Goal: Transaction & Acquisition: Obtain resource

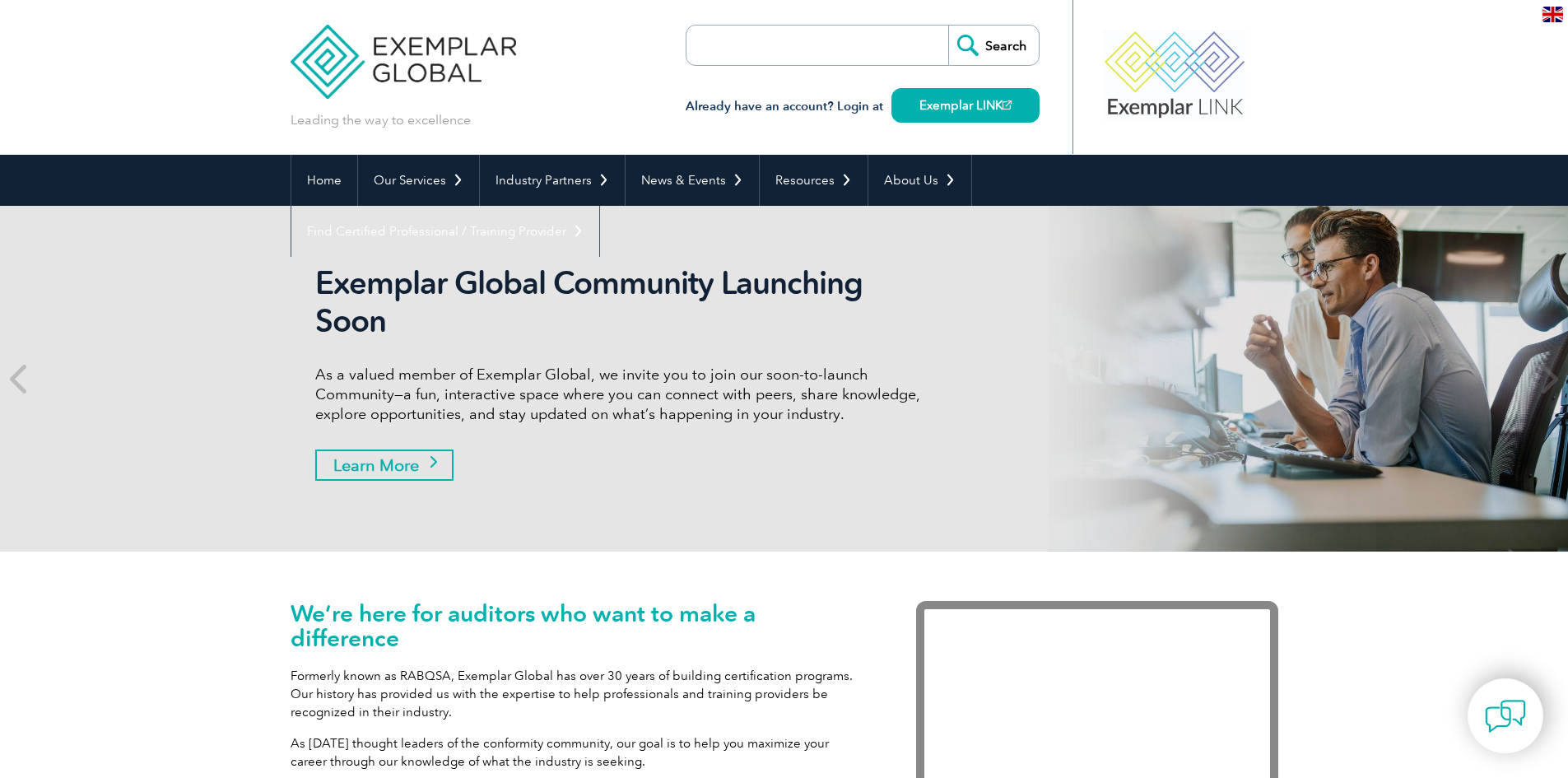
click at [414, 459] on link "Learn More" at bounding box center [385, 465] width 138 height 31
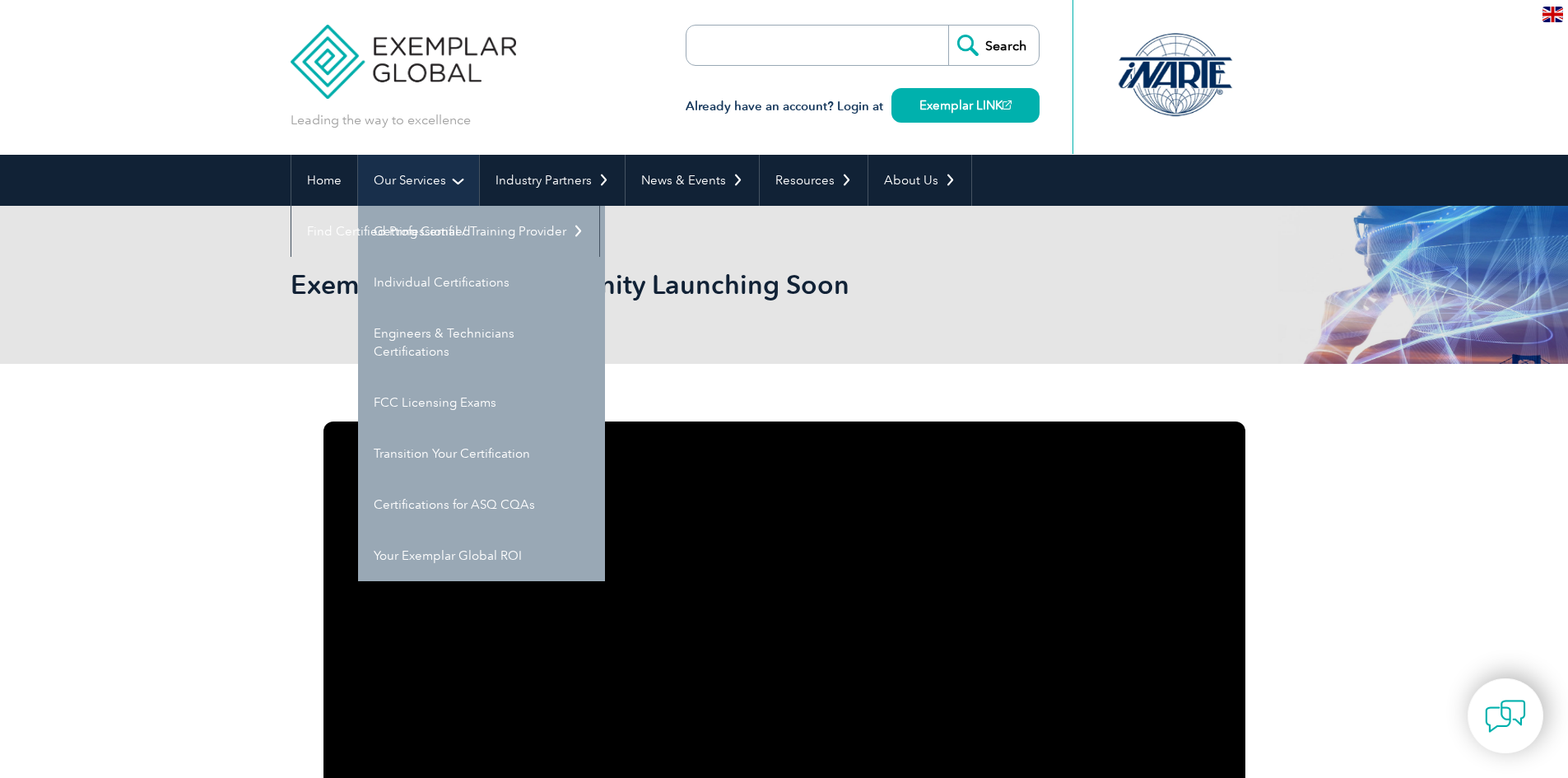
click at [408, 178] on link "Our Services" at bounding box center [418, 180] width 121 height 51
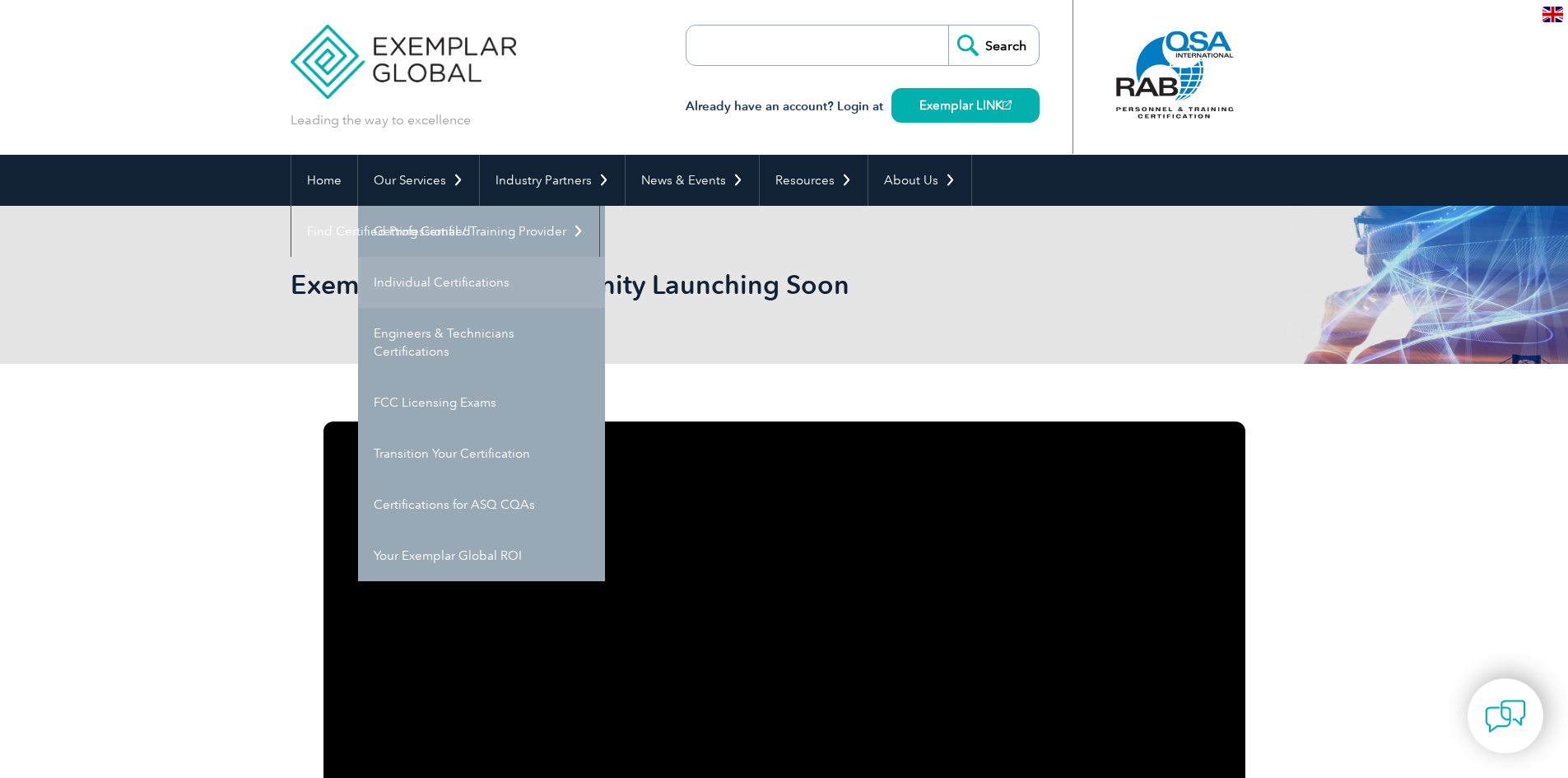
click at [424, 279] on link "Individual Certifications" at bounding box center [481, 282] width 247 height 51
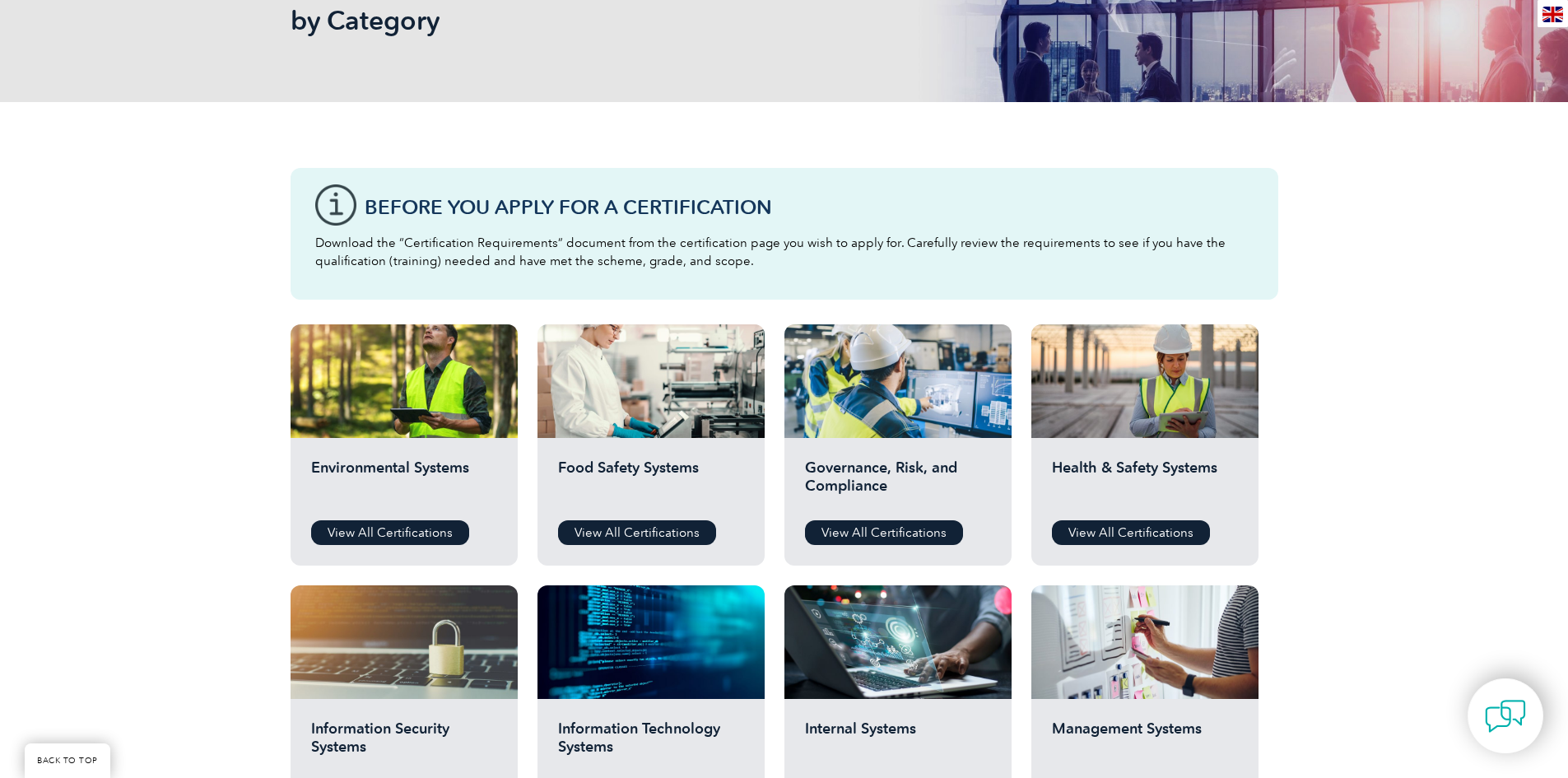
scroll to position [329, 0]
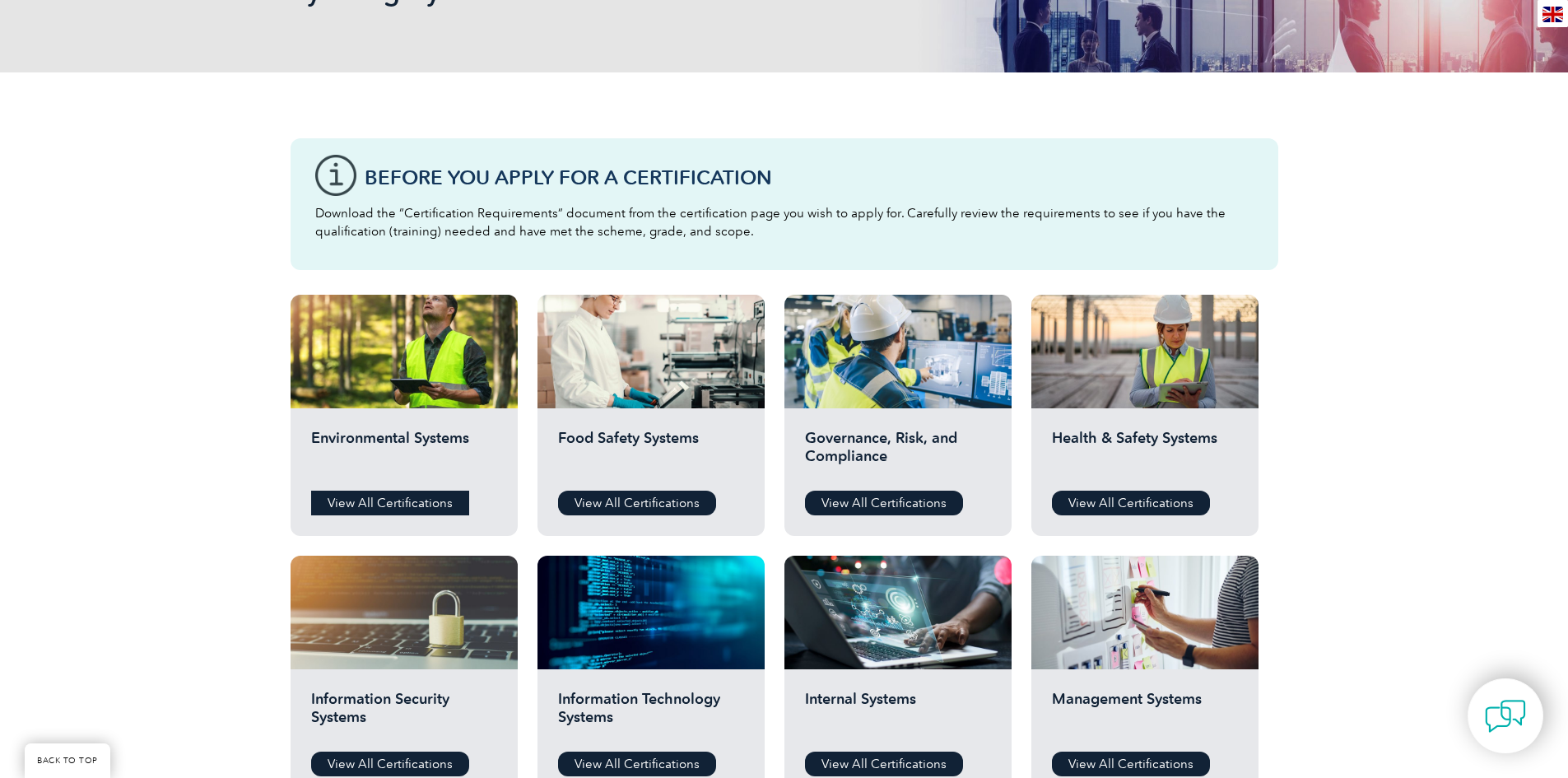
click at [390, 506] on link "View All Certifications" at bounding box center [390, 503] width 158 height 25
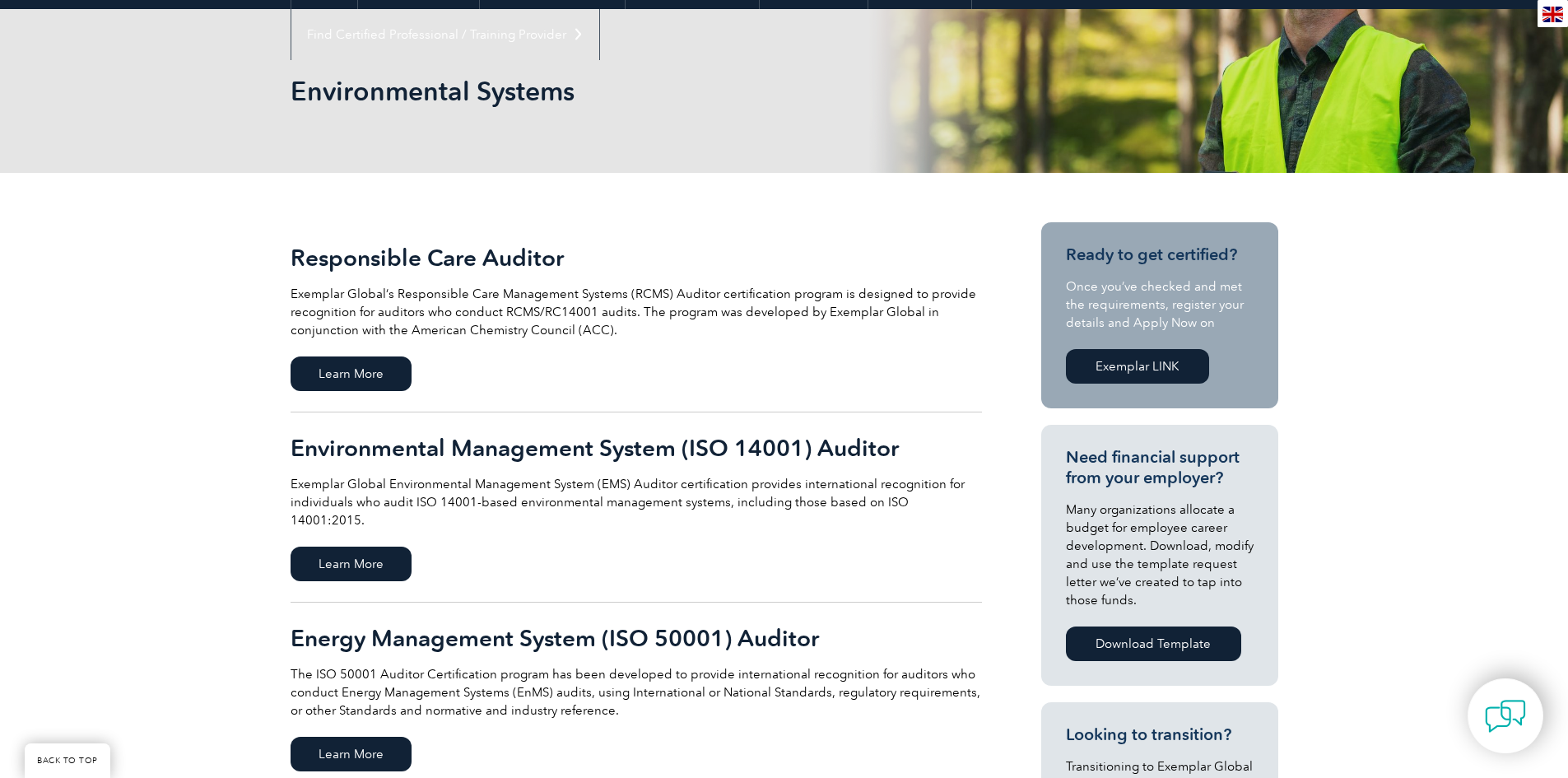
scroll to position [247, 0]
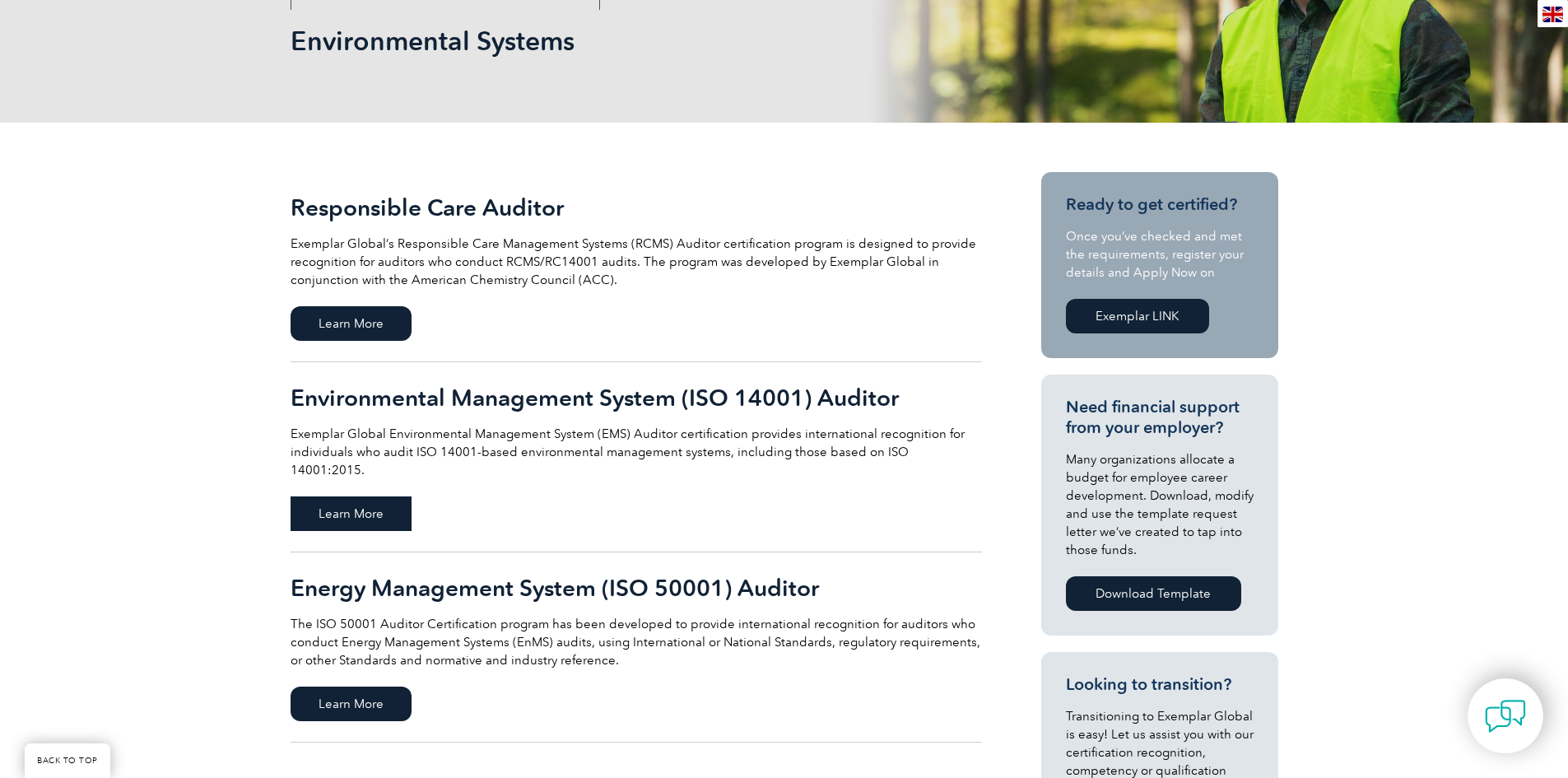
click at [390, 496] on span "Learn More" at bounding box center [351, 513] width 121 height 35
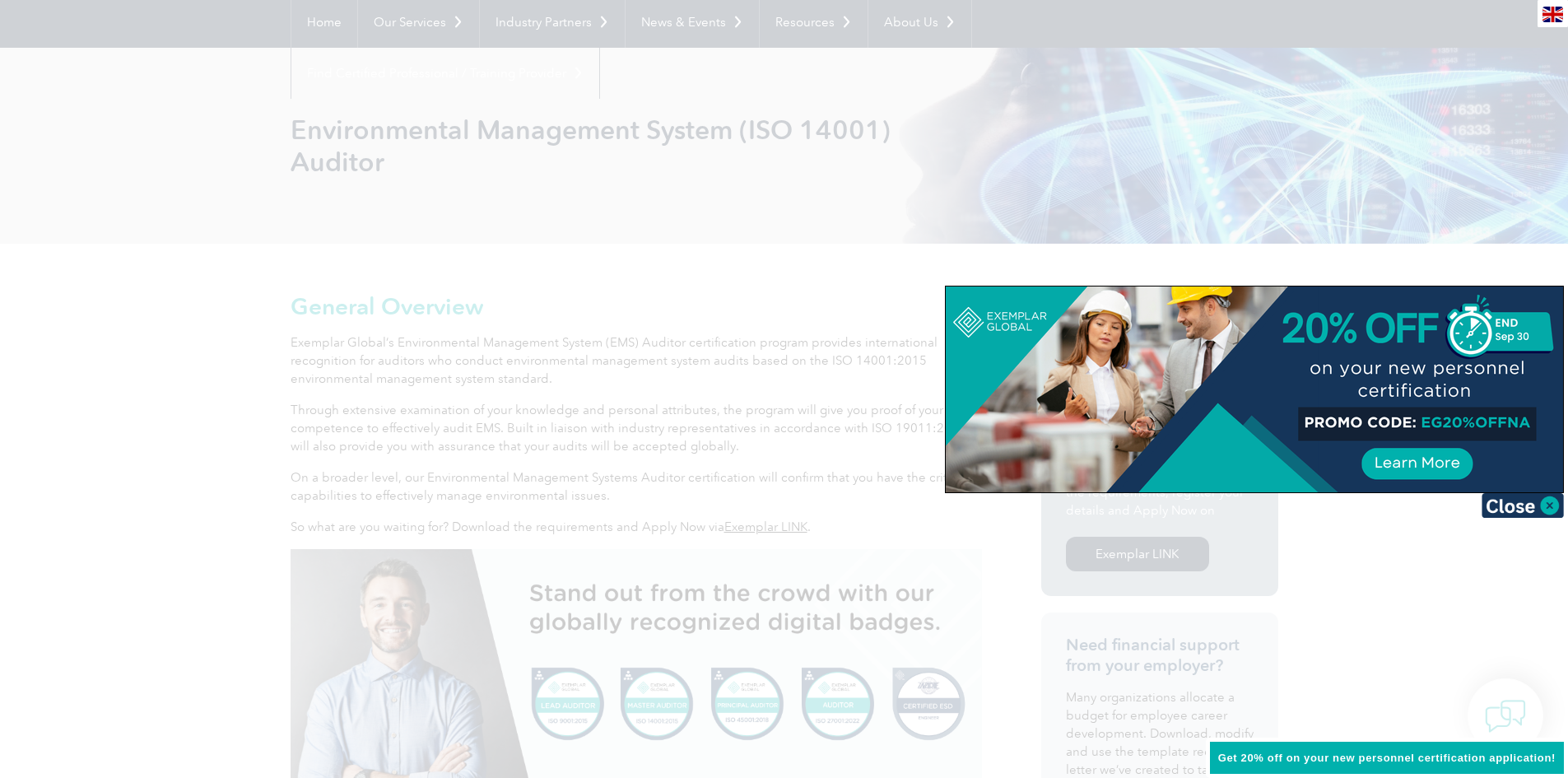
scroll to position [164, 0]
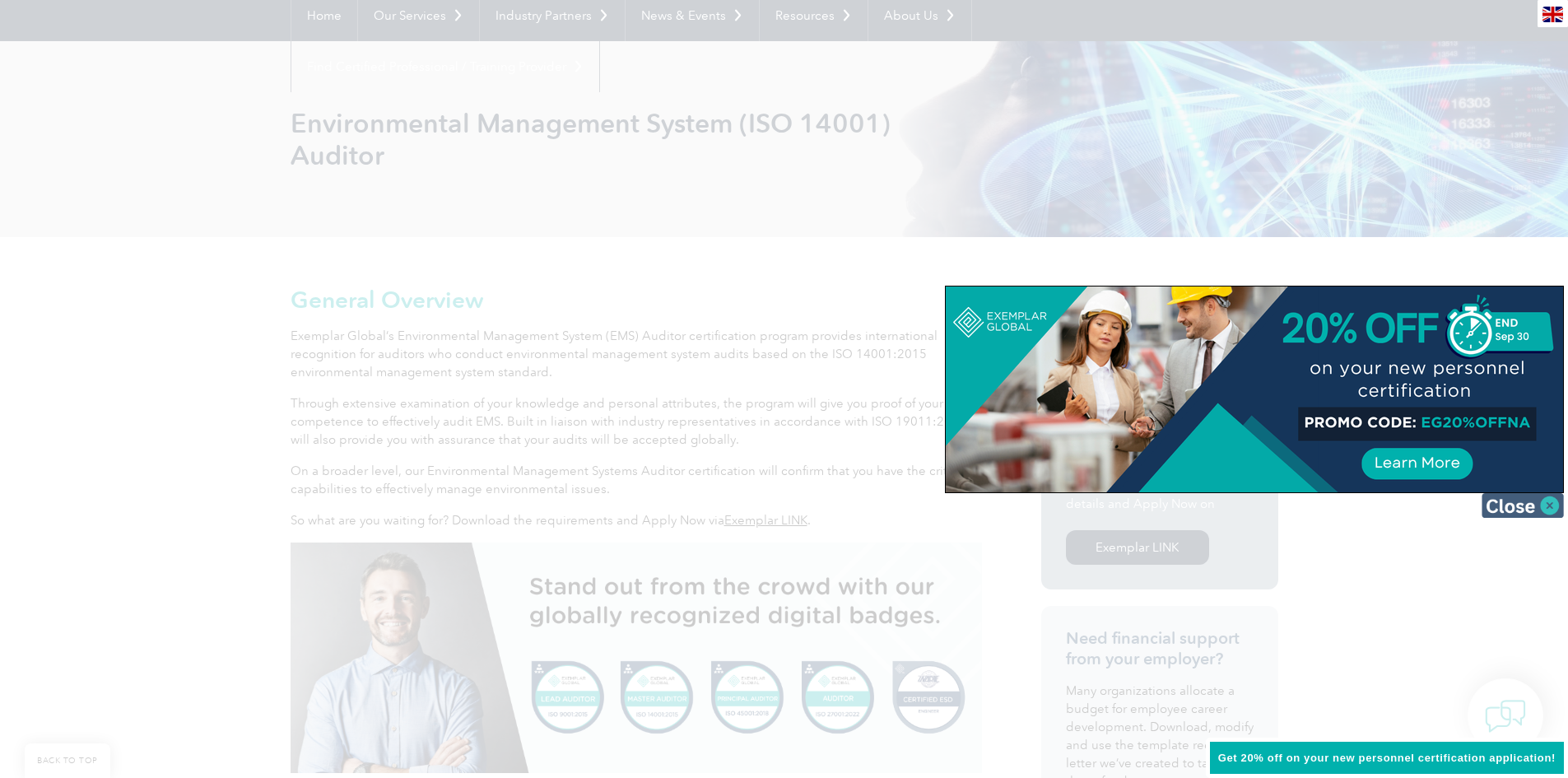
click at [1526, 498] on img at bounding box center [1522, 506] width 82 height 25
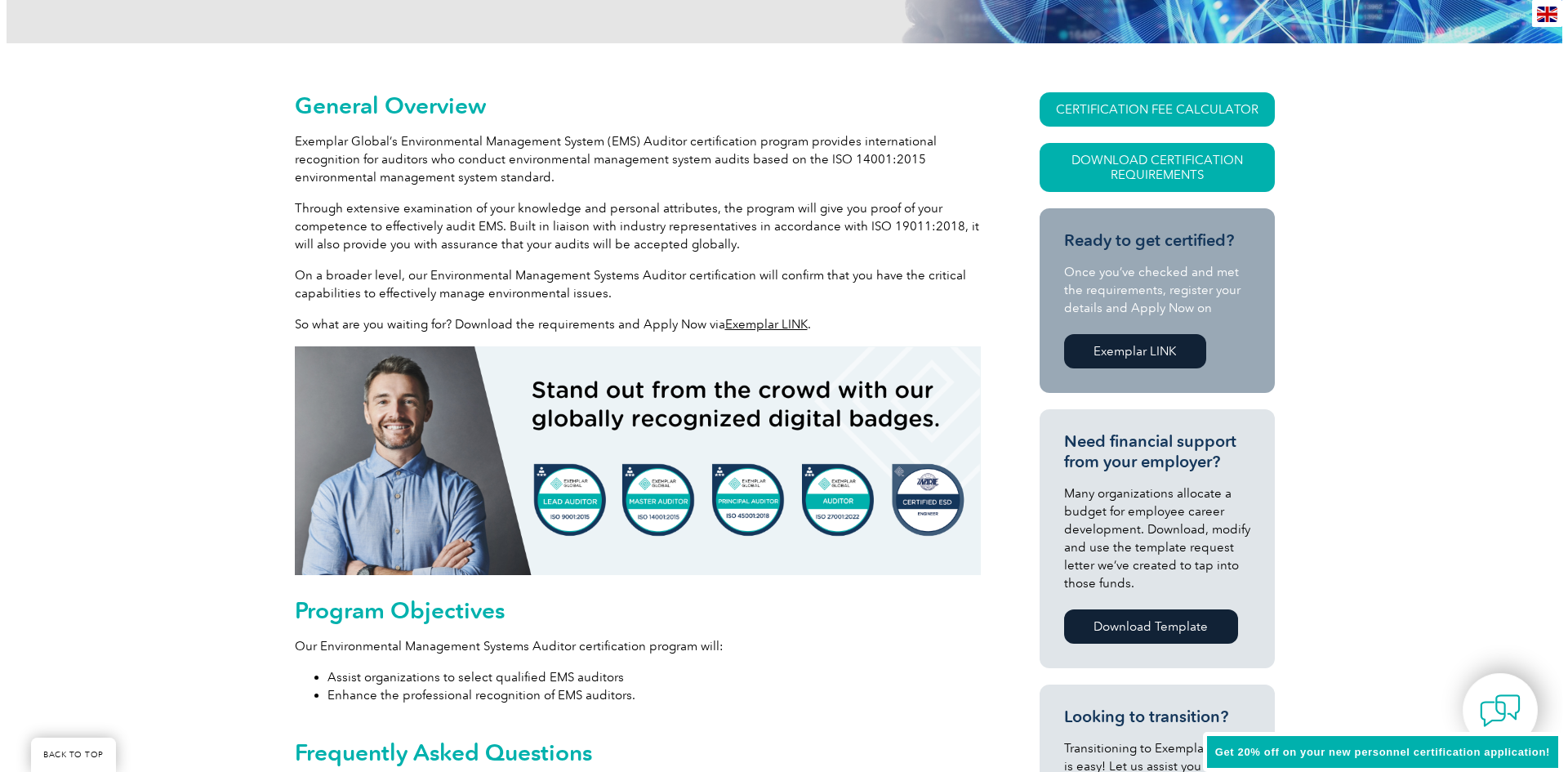
scroll to position [327, 0]
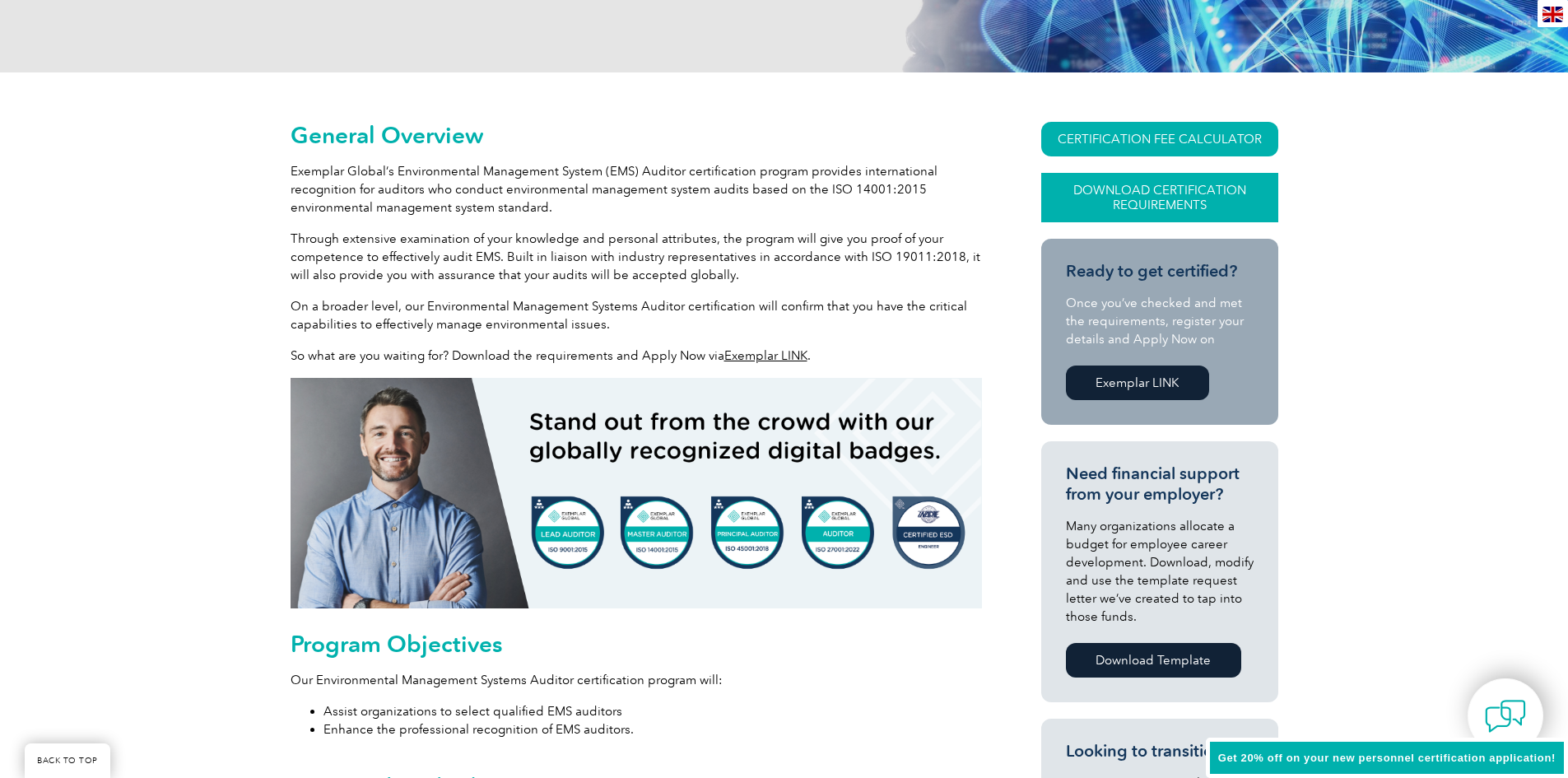
click at [1138, 196] on link "Download Certification Requirements" at bounding box center [1160, 197] width 237 height 49
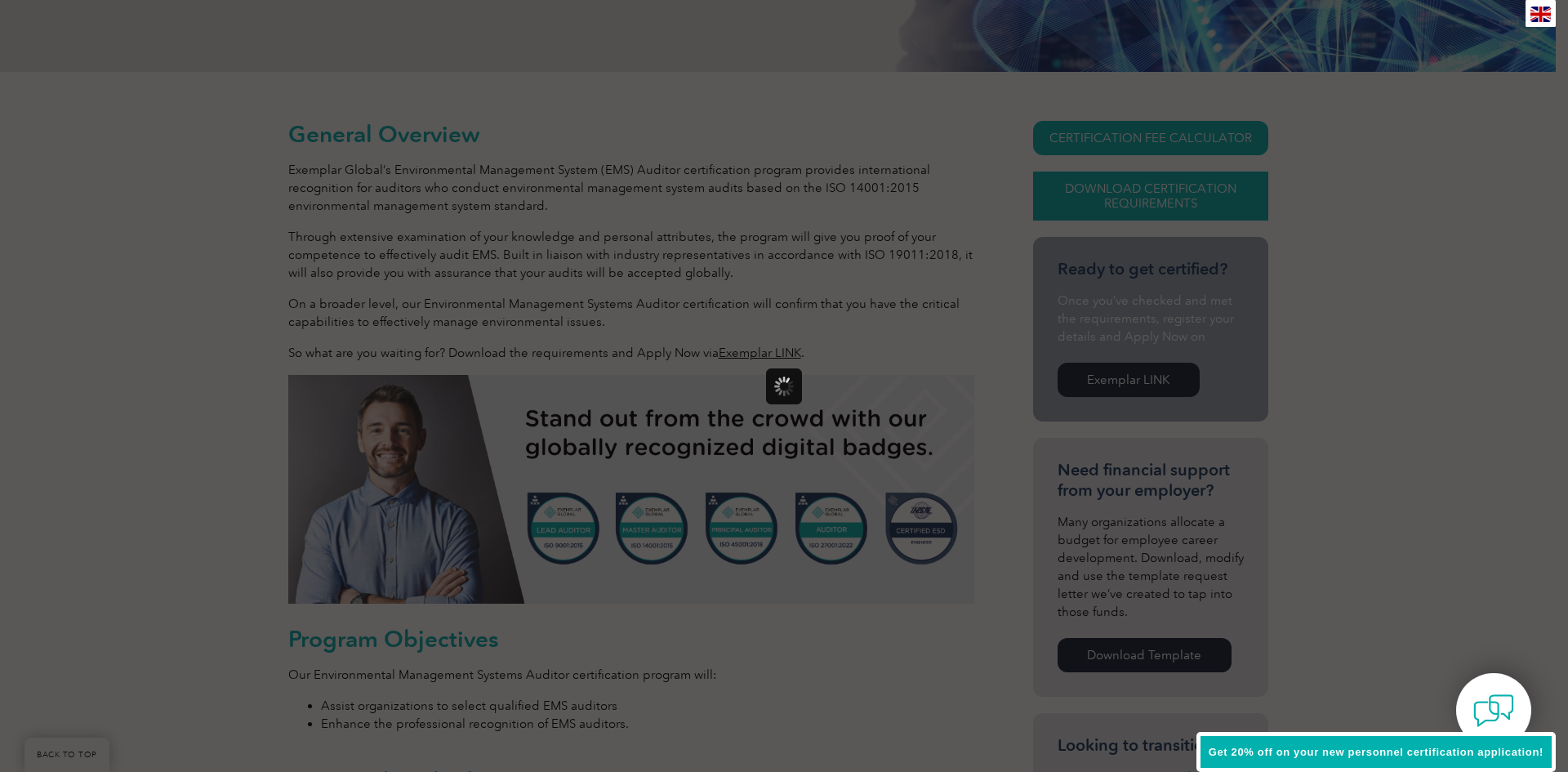
scroll to position [0, 0]
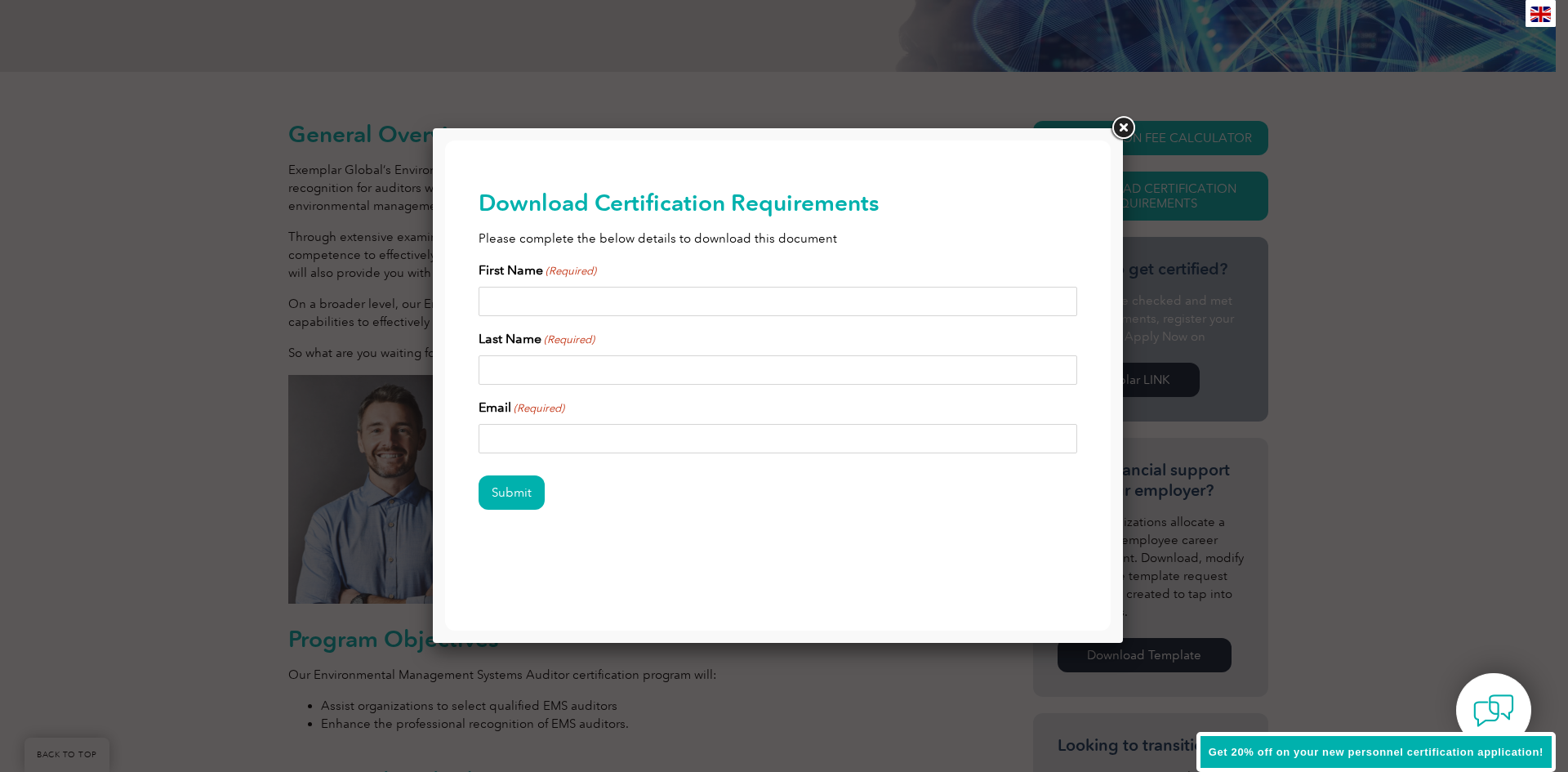
click at [586, 296] on input "First Name (Required)" at bounding box center [778, 301] width 599 height 29
type input "[PERSON_NAME]"
click at [536, 365] on input "Last Name (Required)" at bounding box center [778, 370] width 599 height 29
type input "WARNER"
click at [545, 427] on input "Email (Required)" at bounding box center [778, 438] width 599 height 29
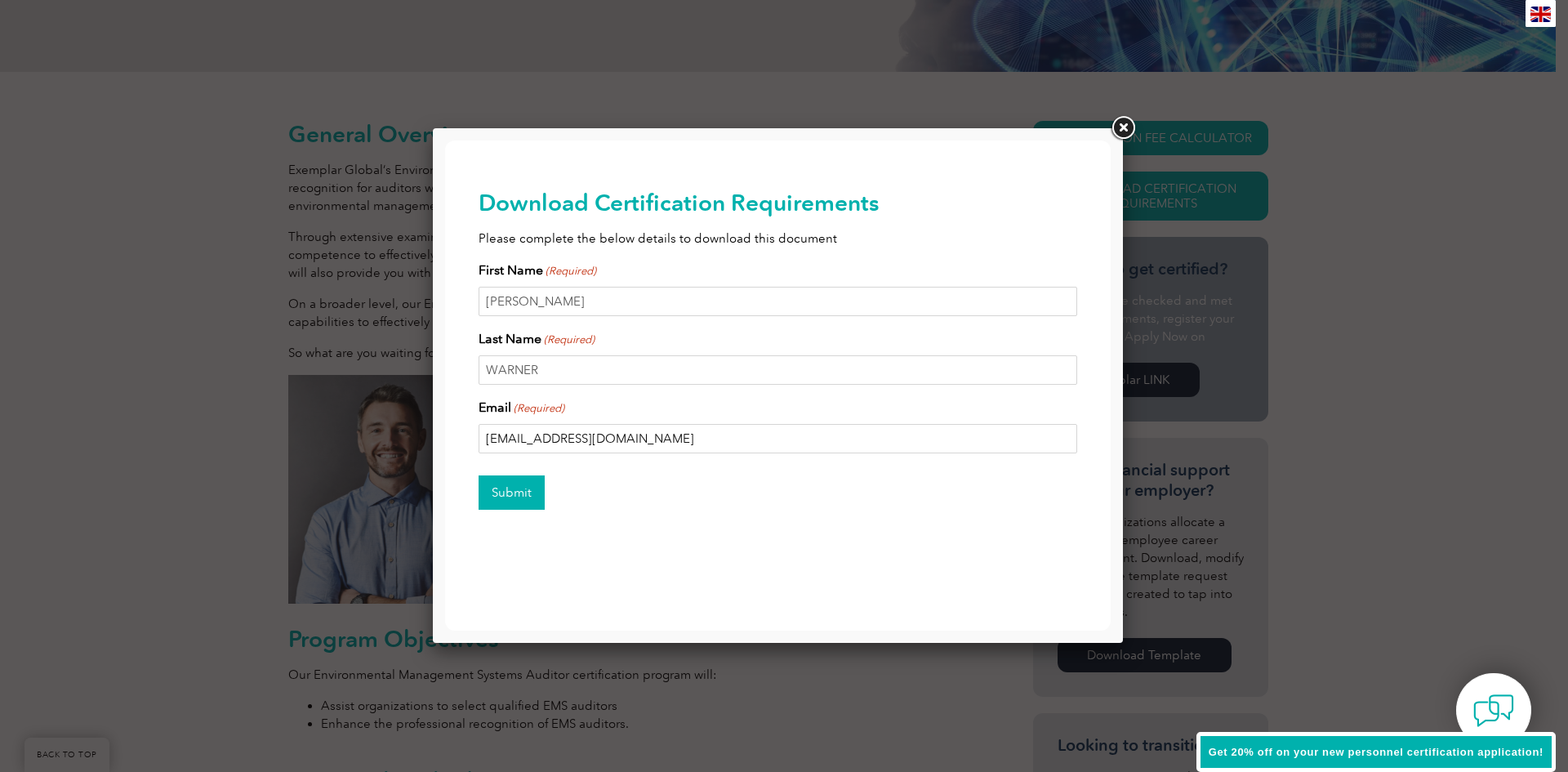
type input "[EMAIL_ADDRESS][DOMAIN_NAME]"
click at [515, 490] on input "Submit" at bounding box center [511, 492] width 66 height 34
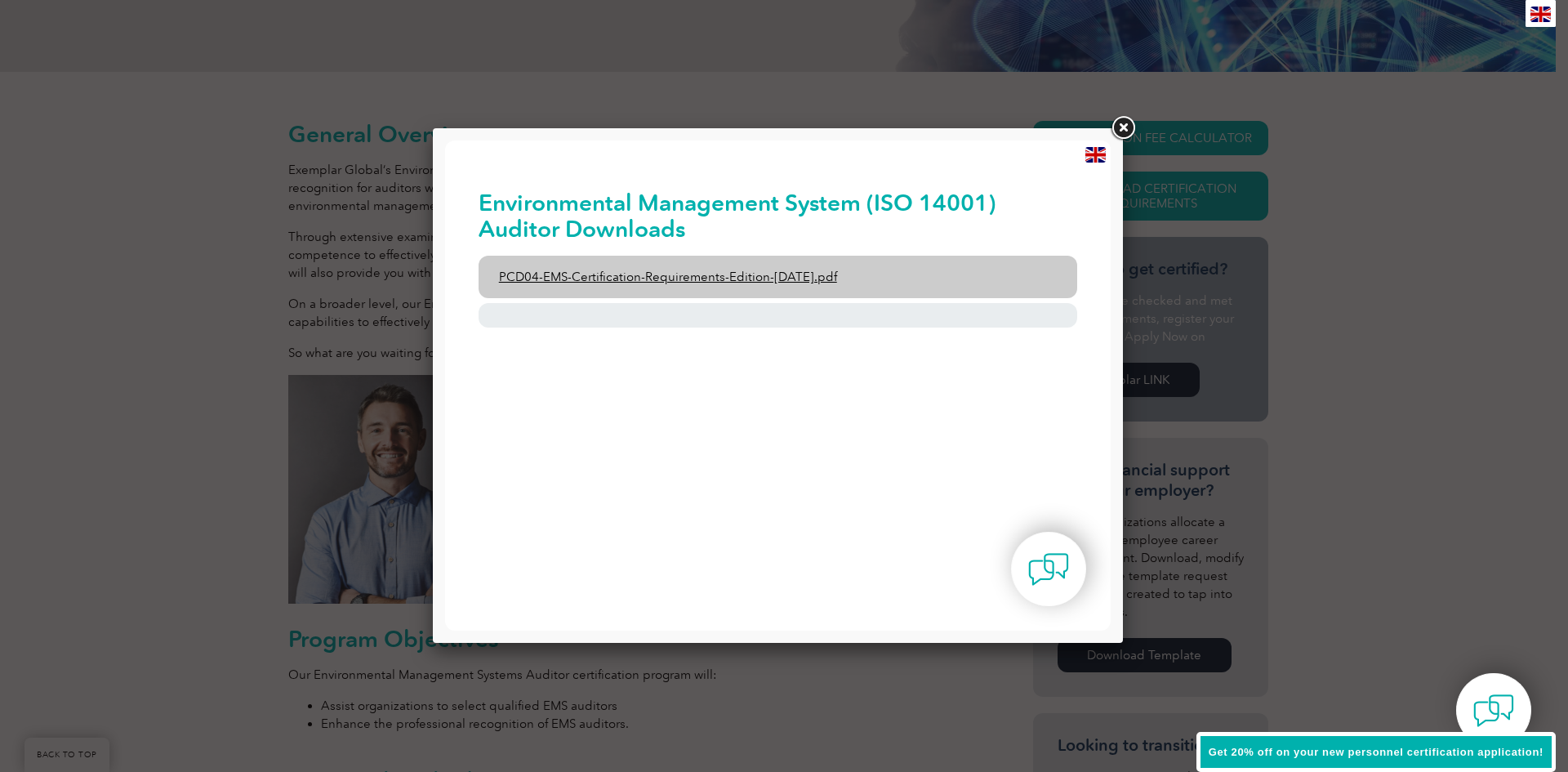
click at [693, 279] on link "PCD04-EMS-Certification-Requirements-Edition-[DATE].pdf" at bounding box center [778, 277] width 599 height 43
